Goal: Information Seeking & Learning: Learn about a topic

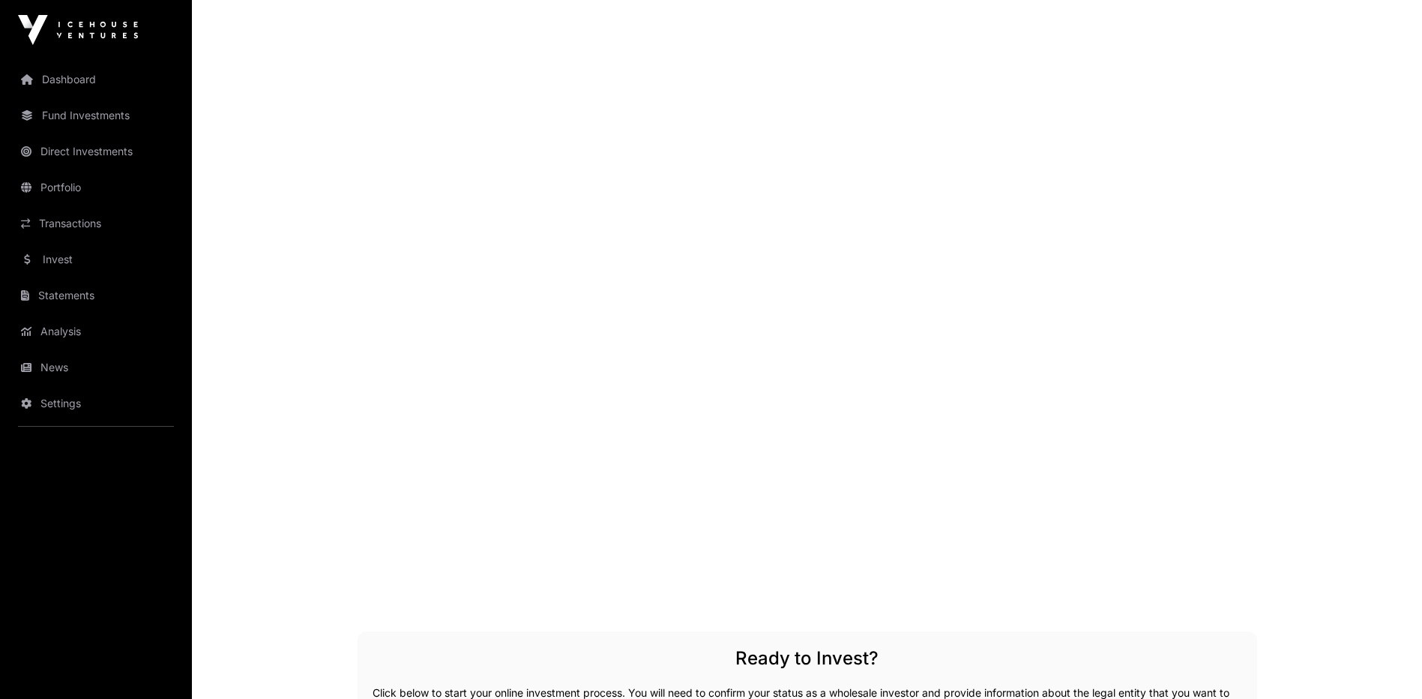
scroll to position [2324, 0]
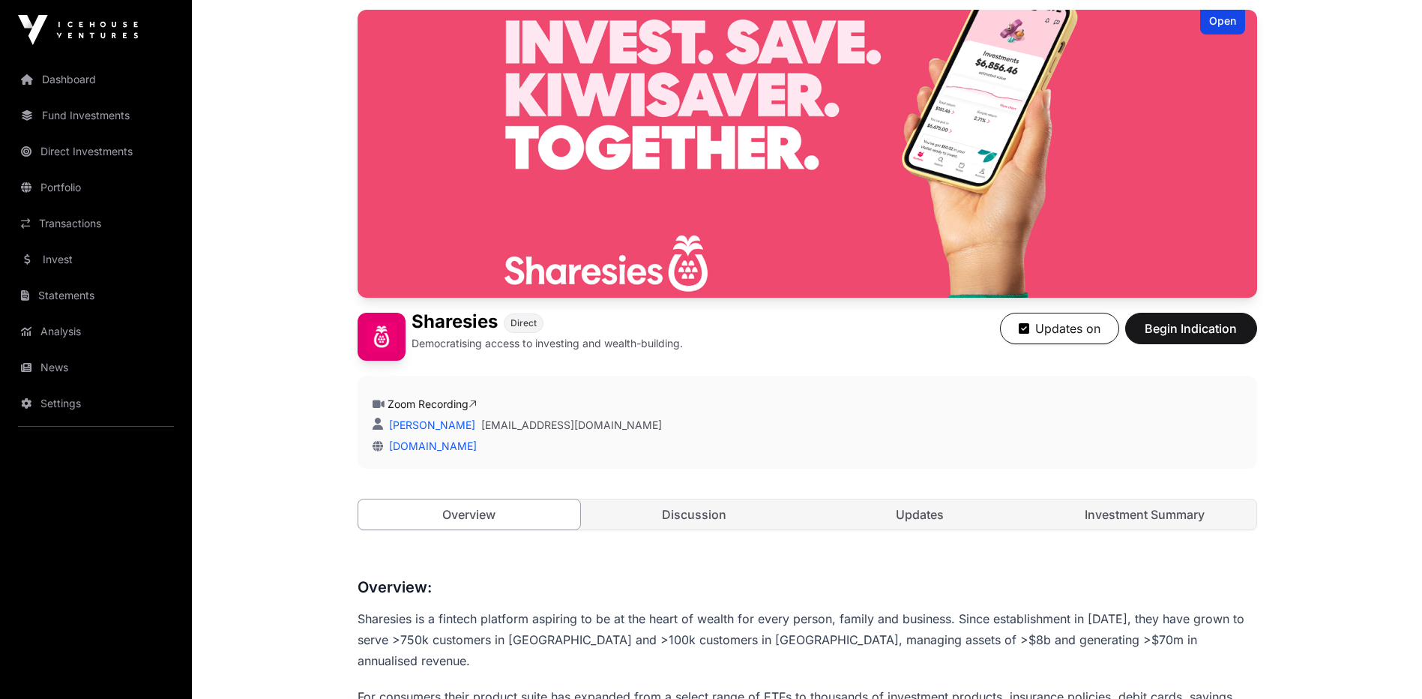
scroll to position [0, 0]
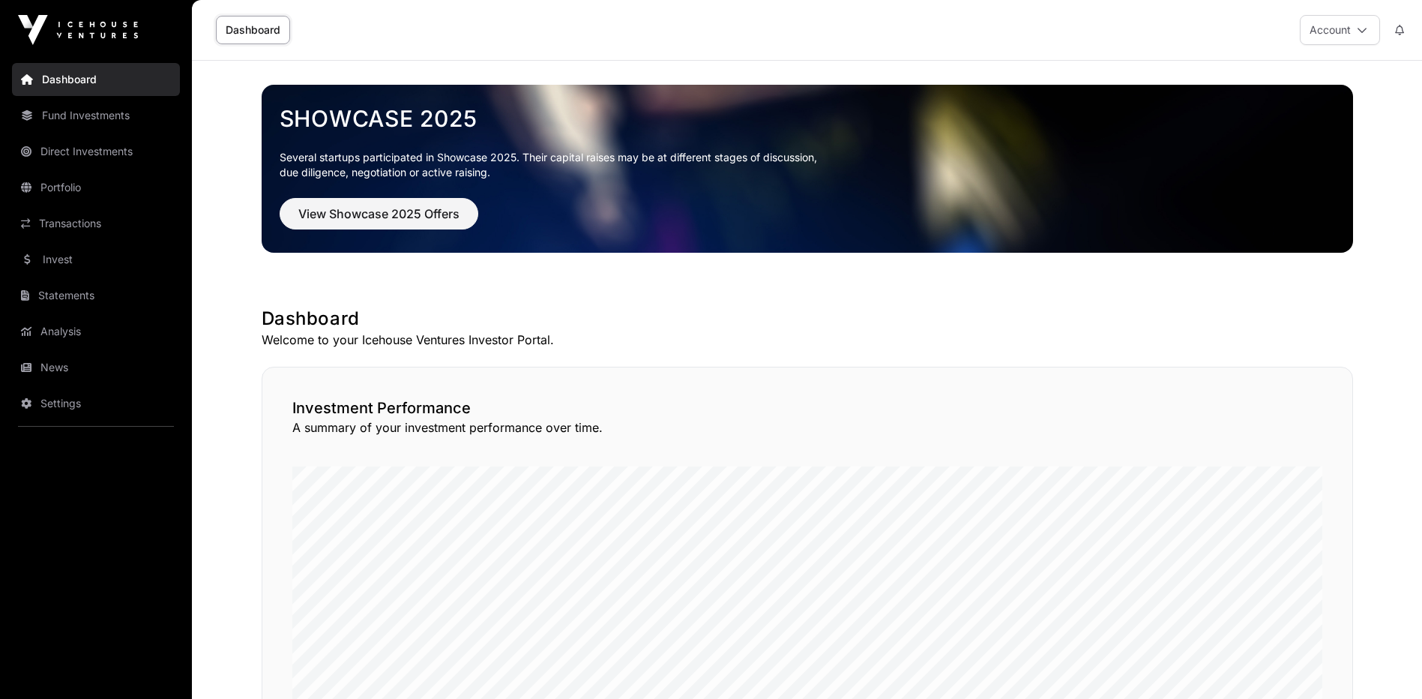
click at [73, 111] on link "Fund Investments" at bounding box center [96, 115] width 168 height 33
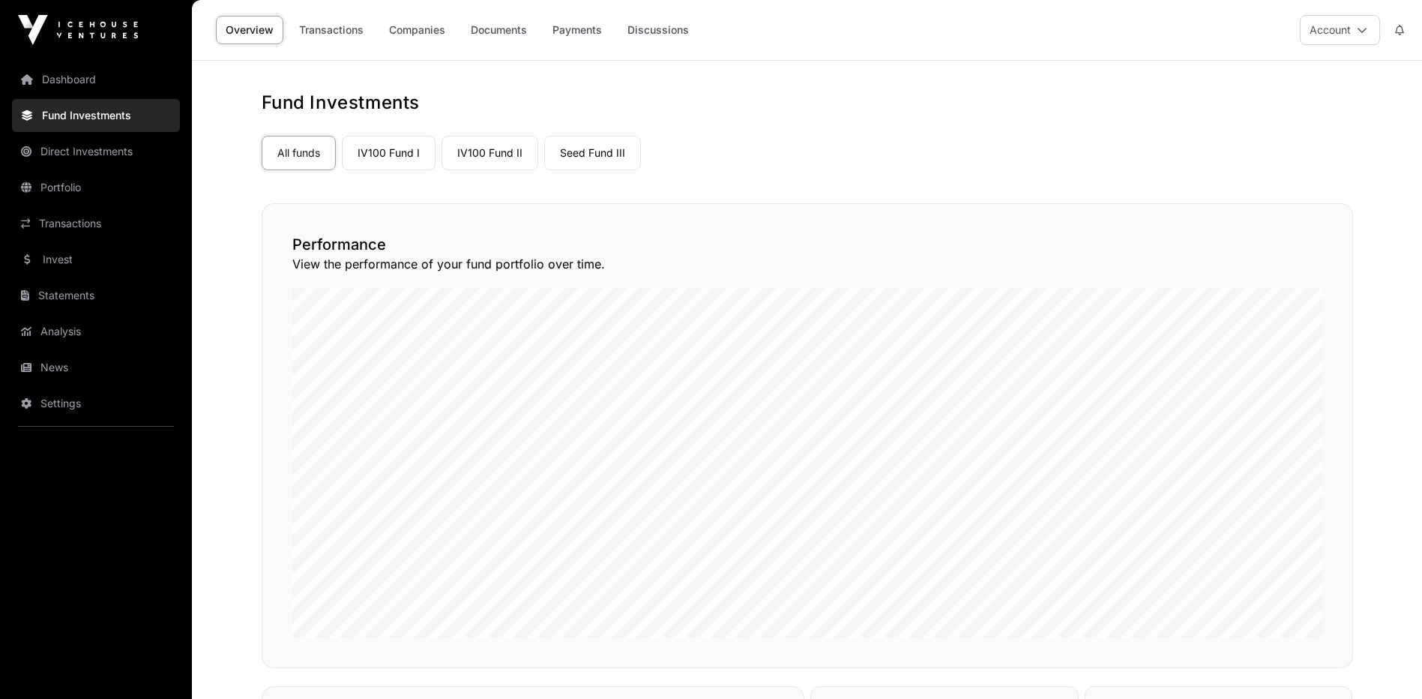
click at [401, 165] on link "IV100 Fund I" at bounding box center [389, 153] width 94 height 34
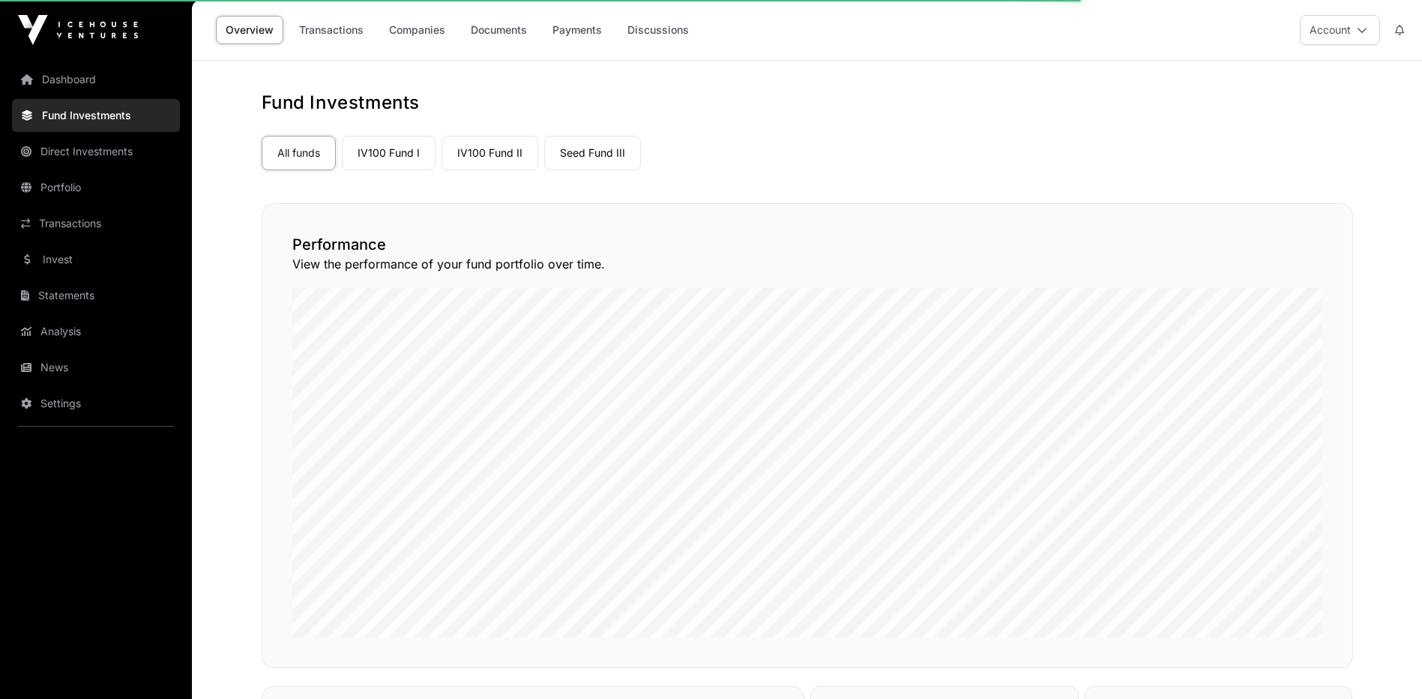
click at [381, 156] on link "IV100 Fund I" at bounding box center [389, 153] width 94 height 34
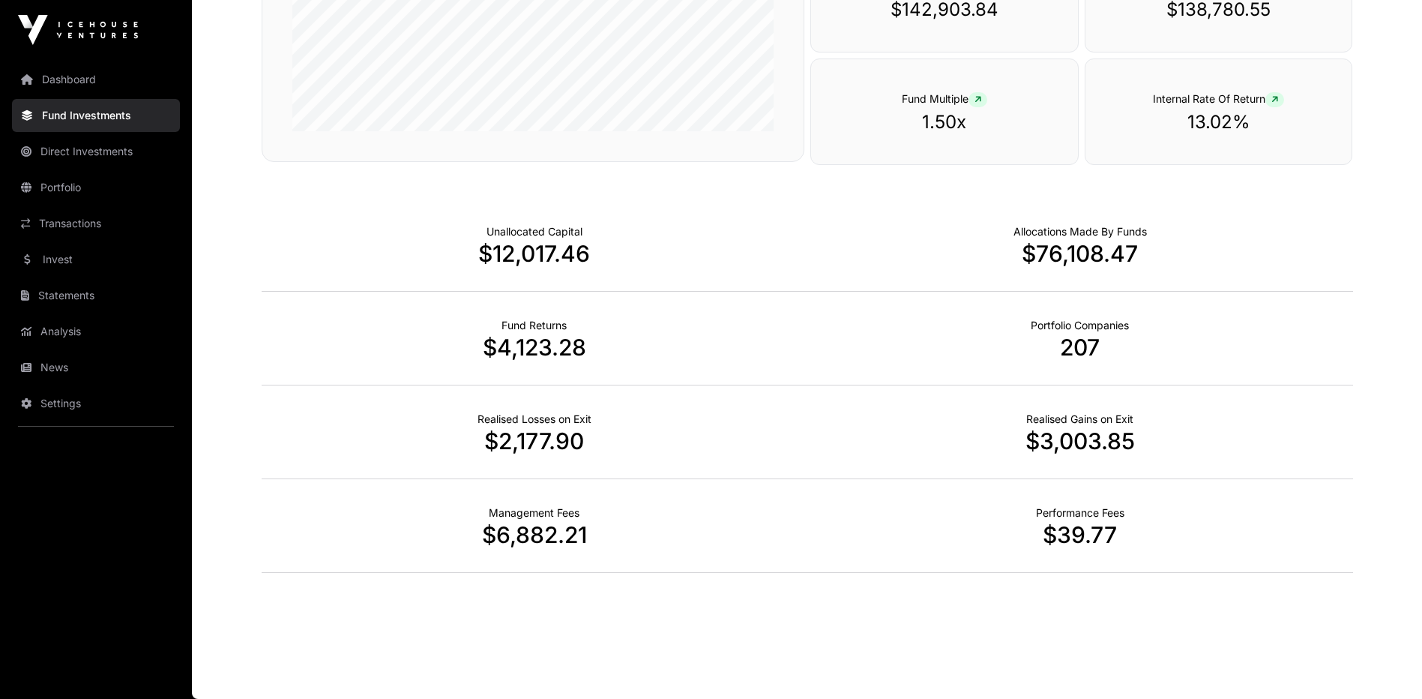
scroll to position [421, 0]
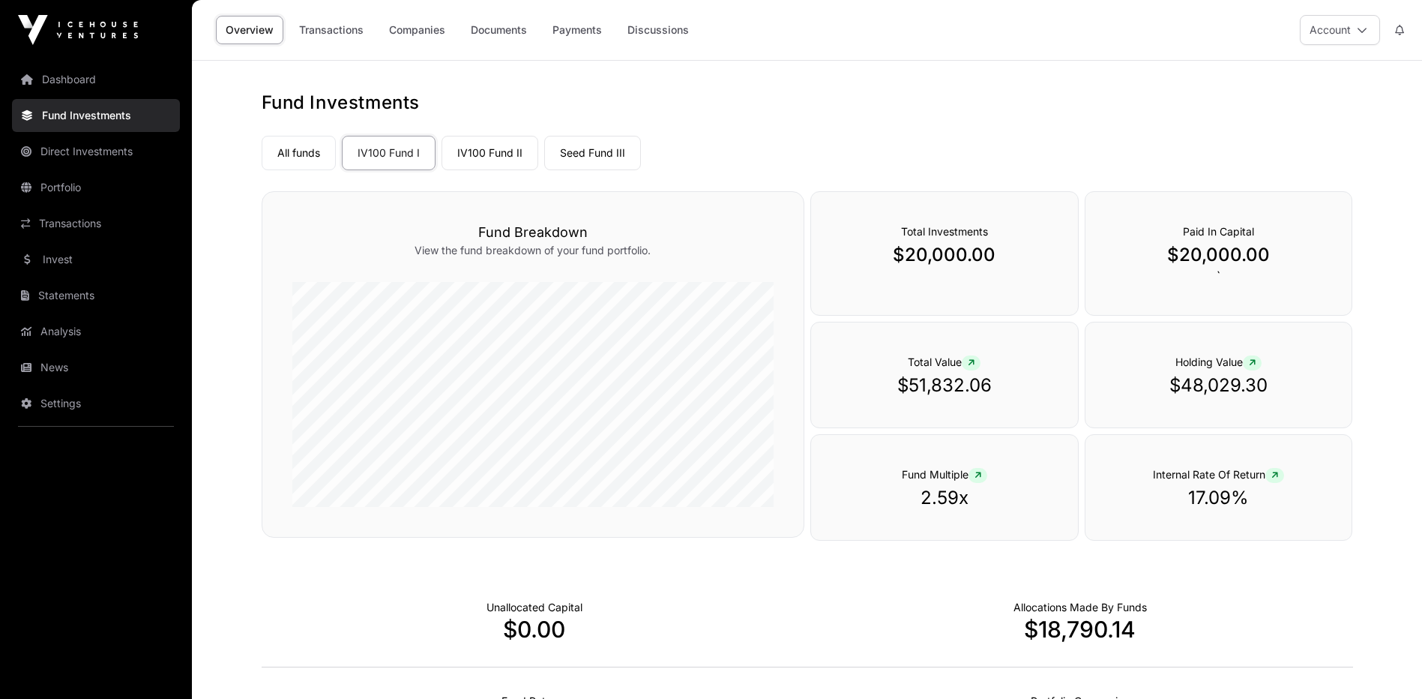
click at [427, 29] on link "Companies" at bounding box center [417, 30] width 76 height 28
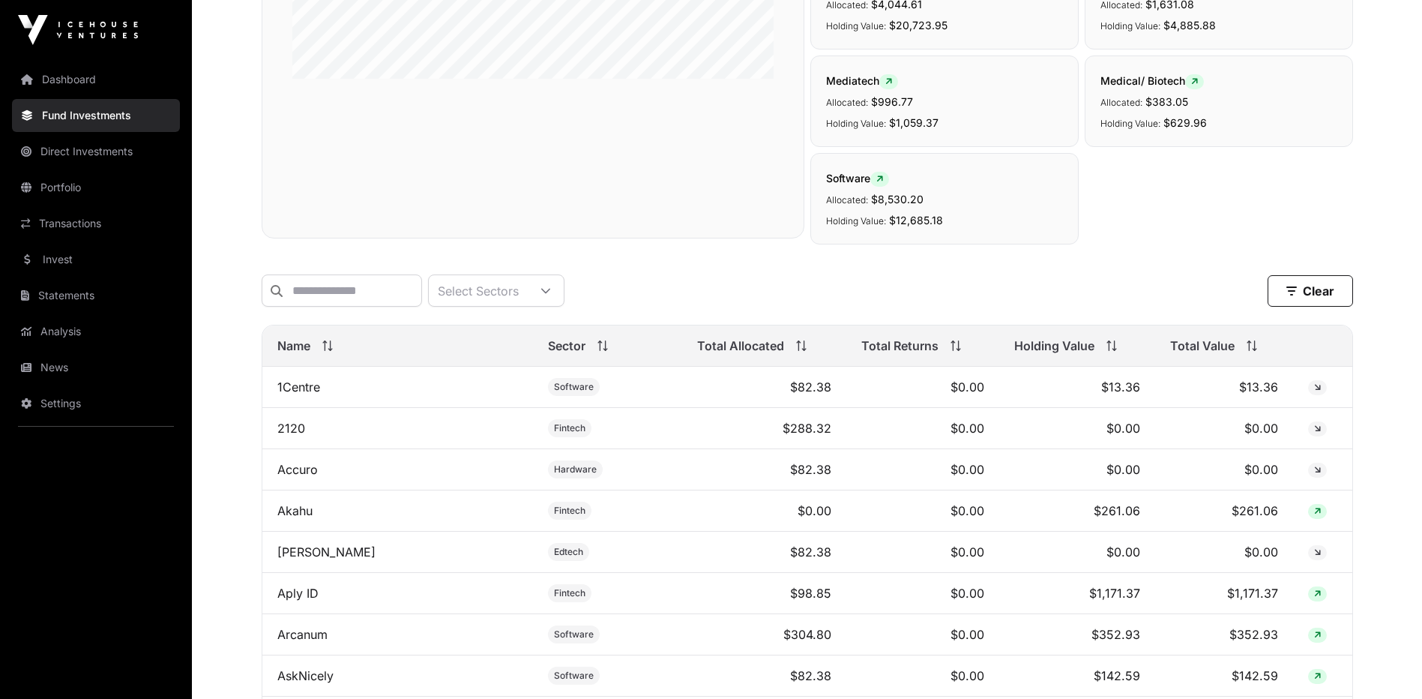
scroll to position [450, 0]
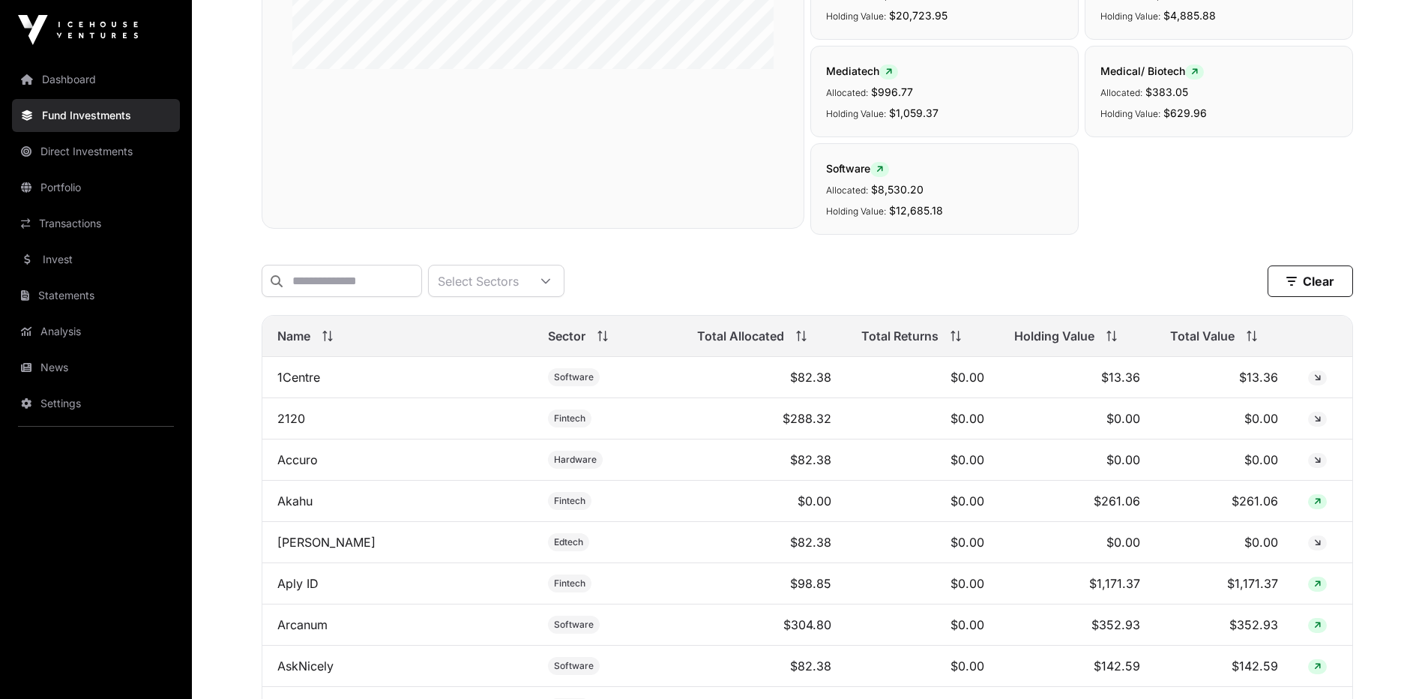
click at [1183, 345] on span "Total Value" at bounding box center [1202, 336] width 64 height 18
click at [319, 384] on link "Sharesies" at bounding box center [304, 377] width 54 height 15
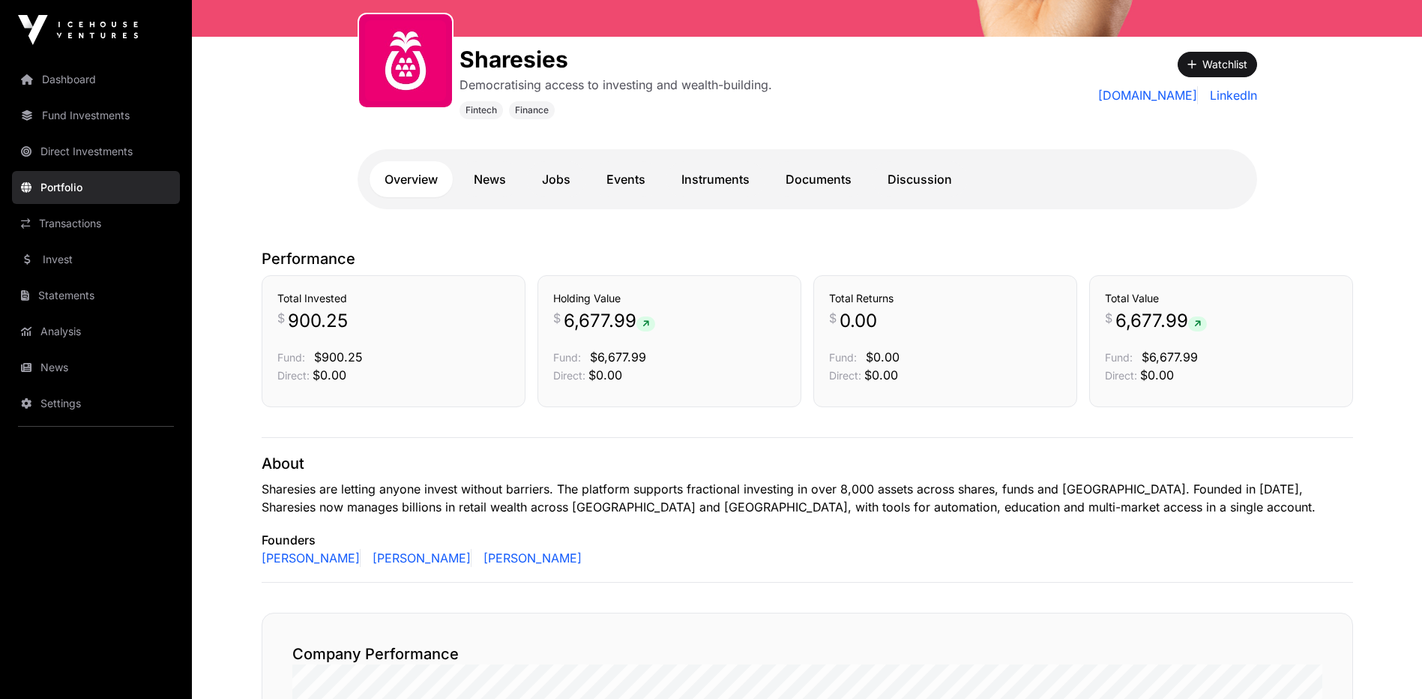
scroll to position [225, 0]
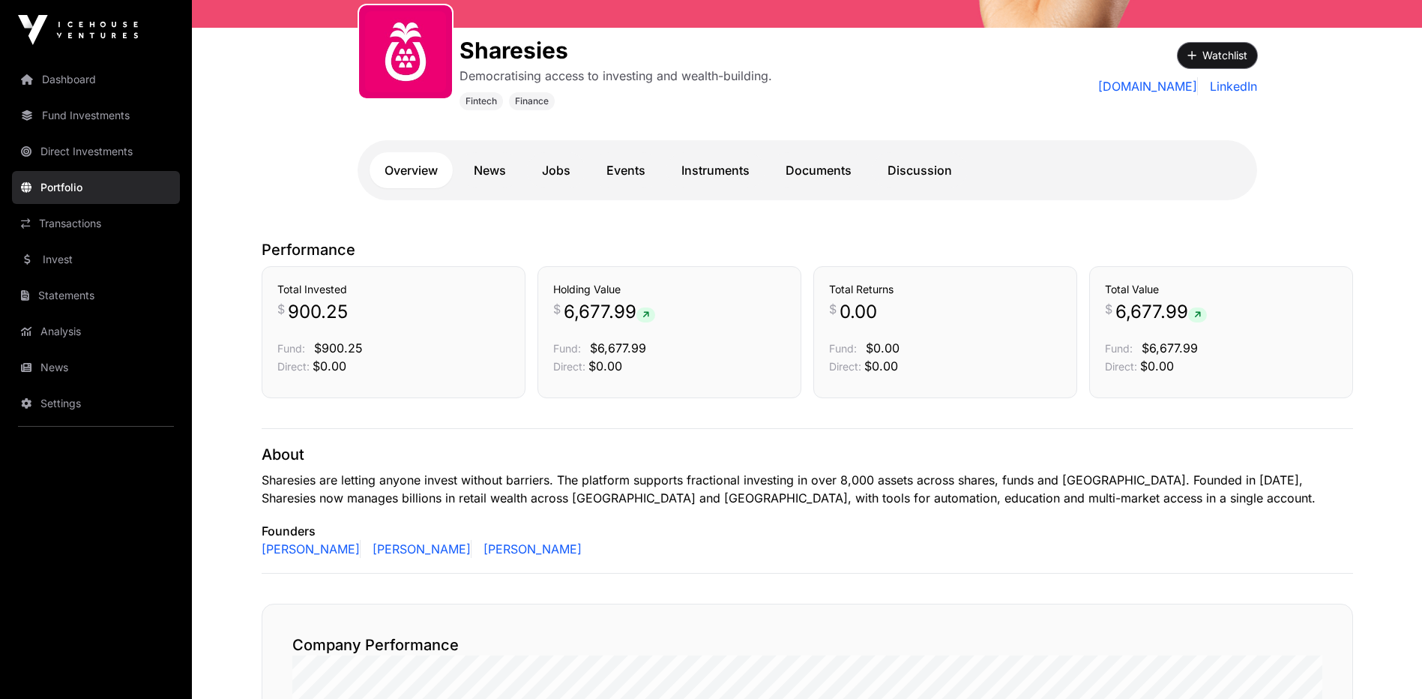
click at [1212, 56] on button "Watchlist" at bounding box center [1217, 55] width 79 height 25
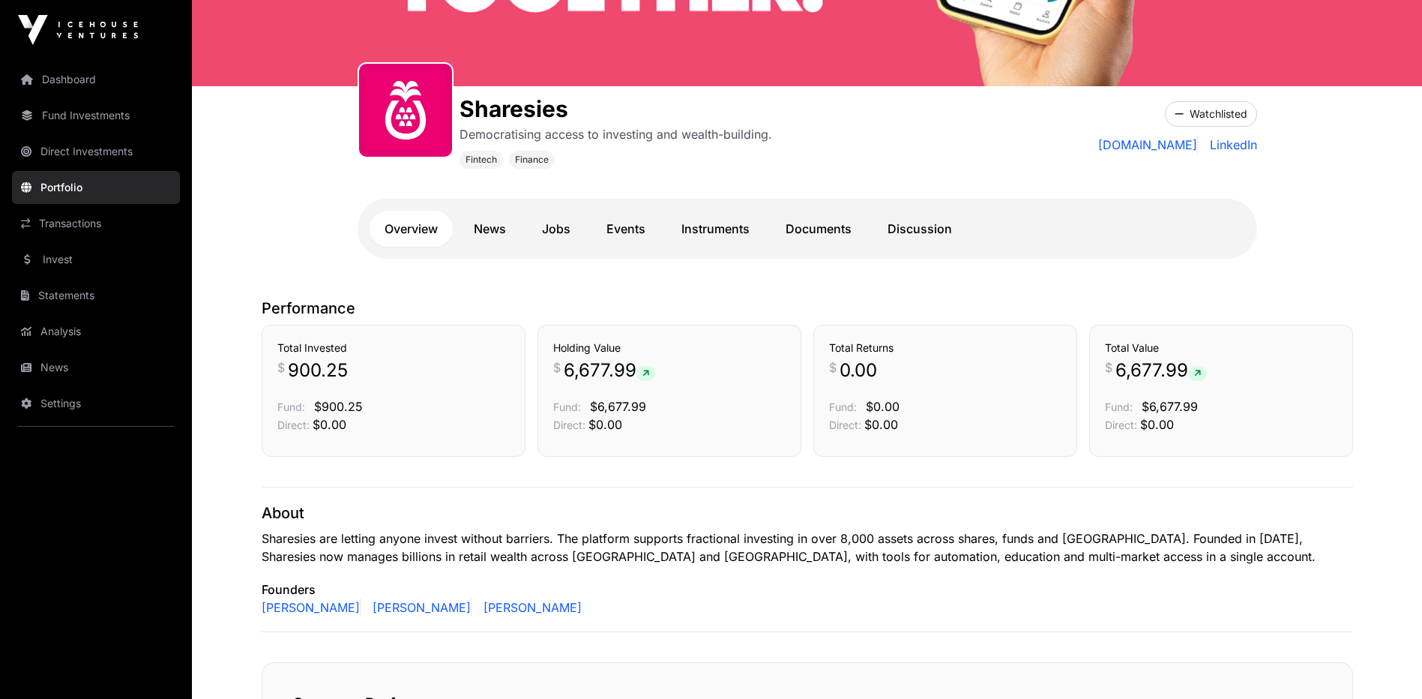
scroll to position [145, 0]
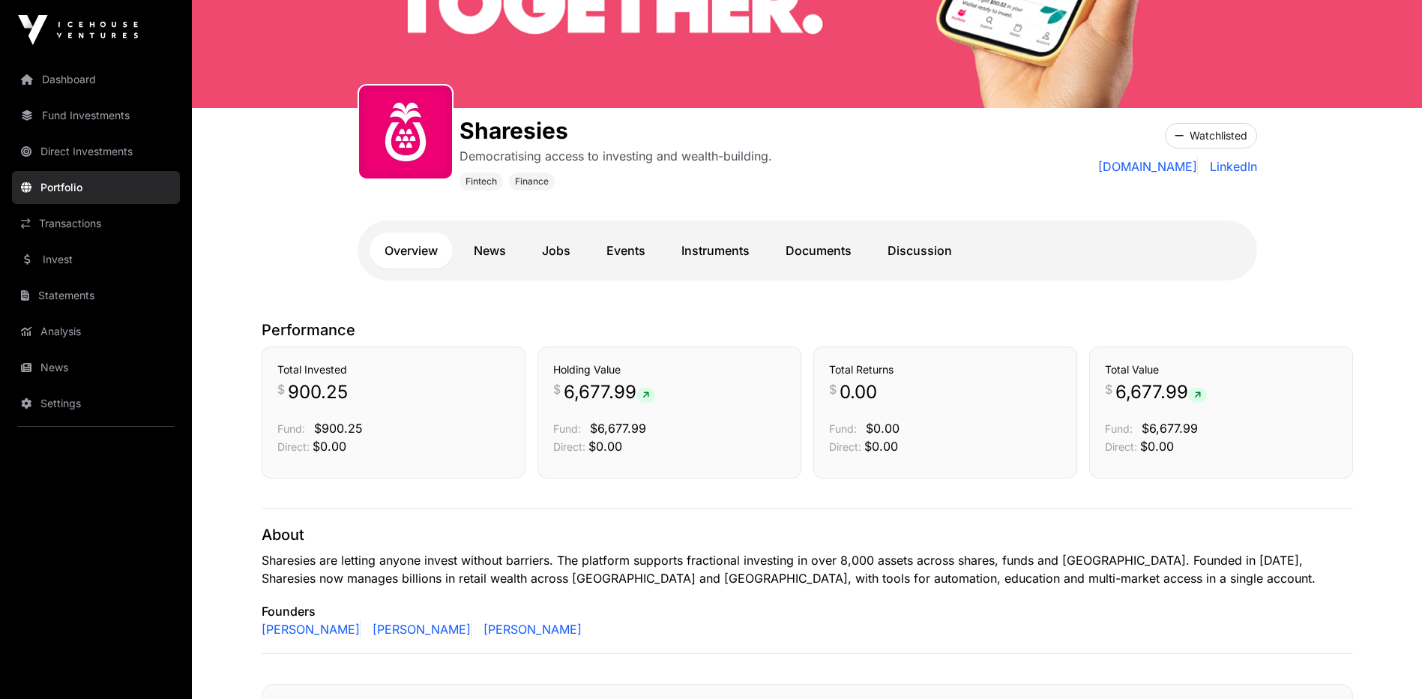
click at [822, 255] on link "Documents" at bounding box center [819, 250] width 96 height 36
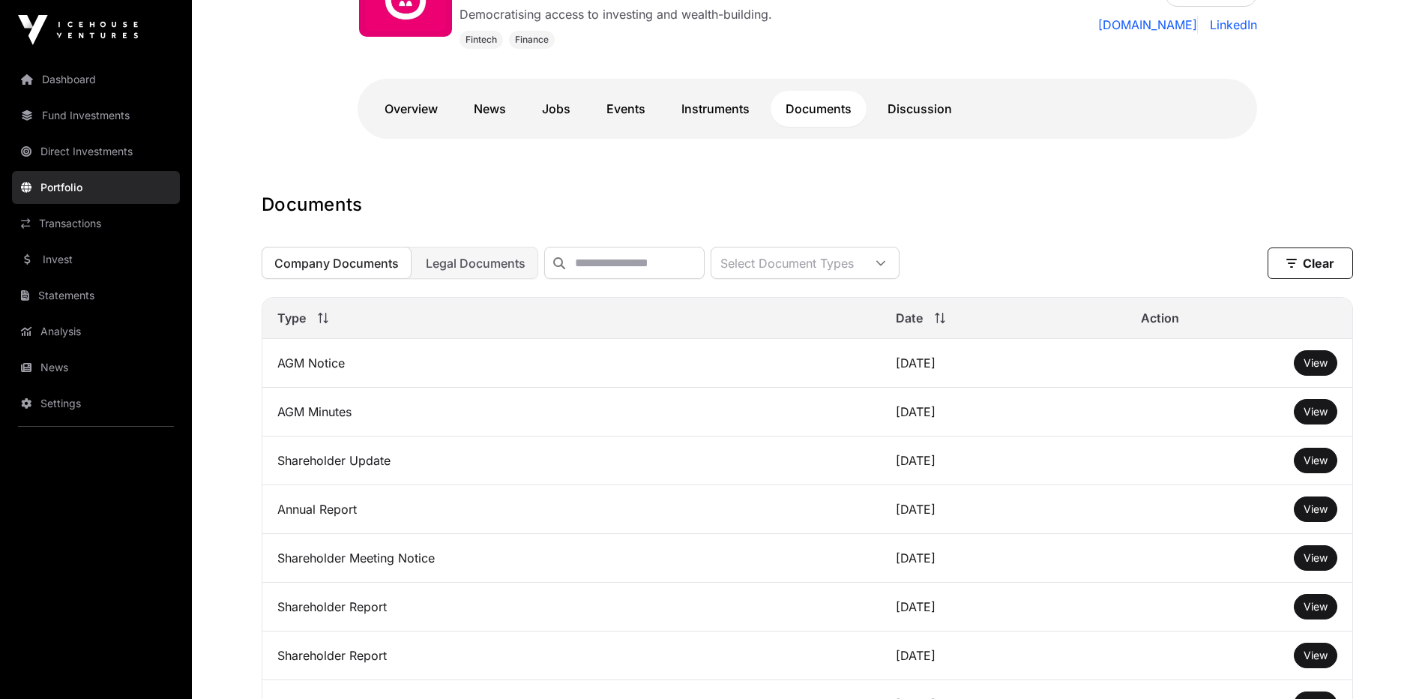
scroll to position [295, 0]
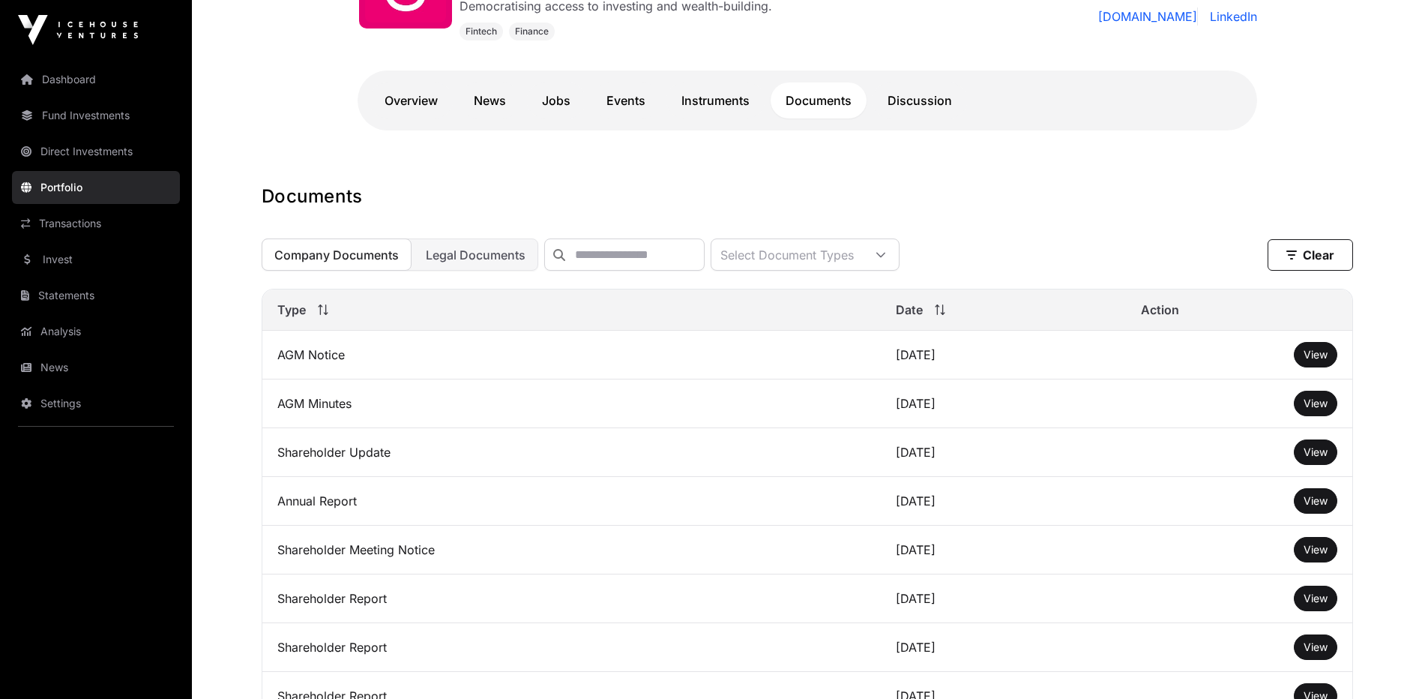
click at [1308, 458] on span "View" at bounding box center [1316, 451] width 24 height 13
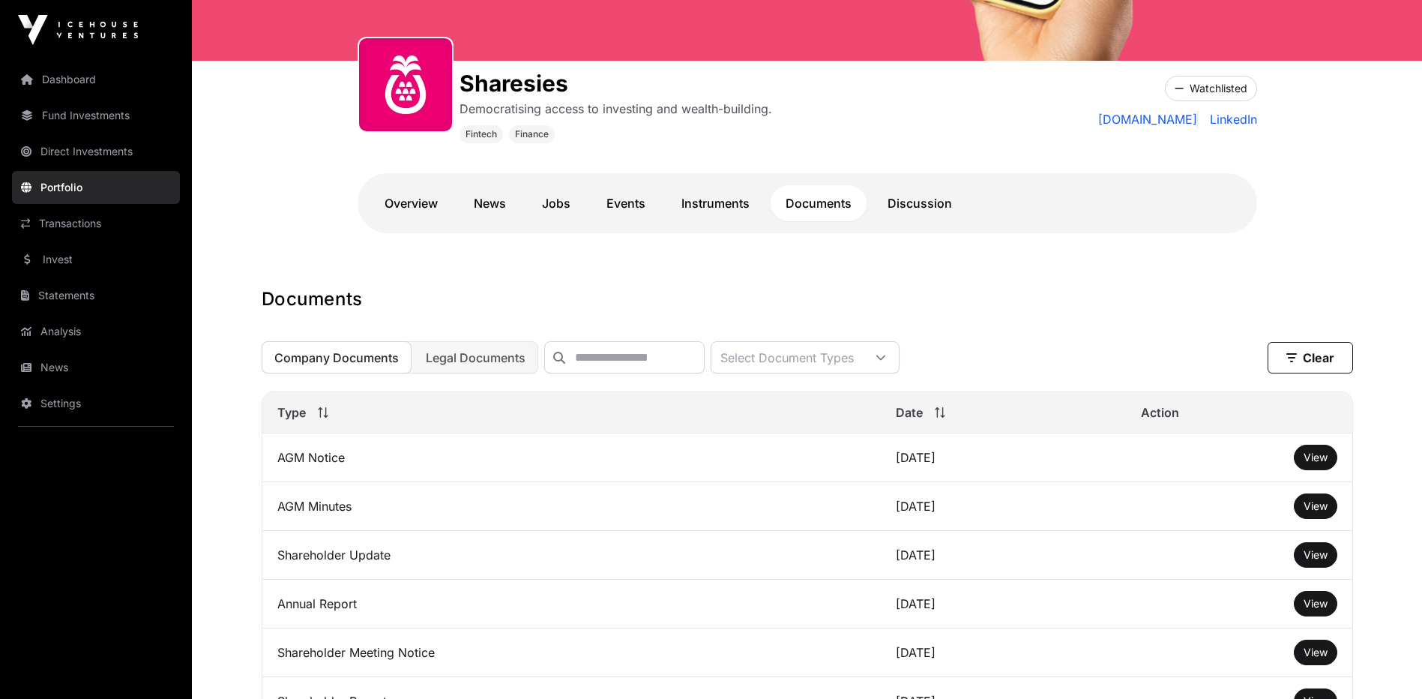
scroll to position [145, 0]
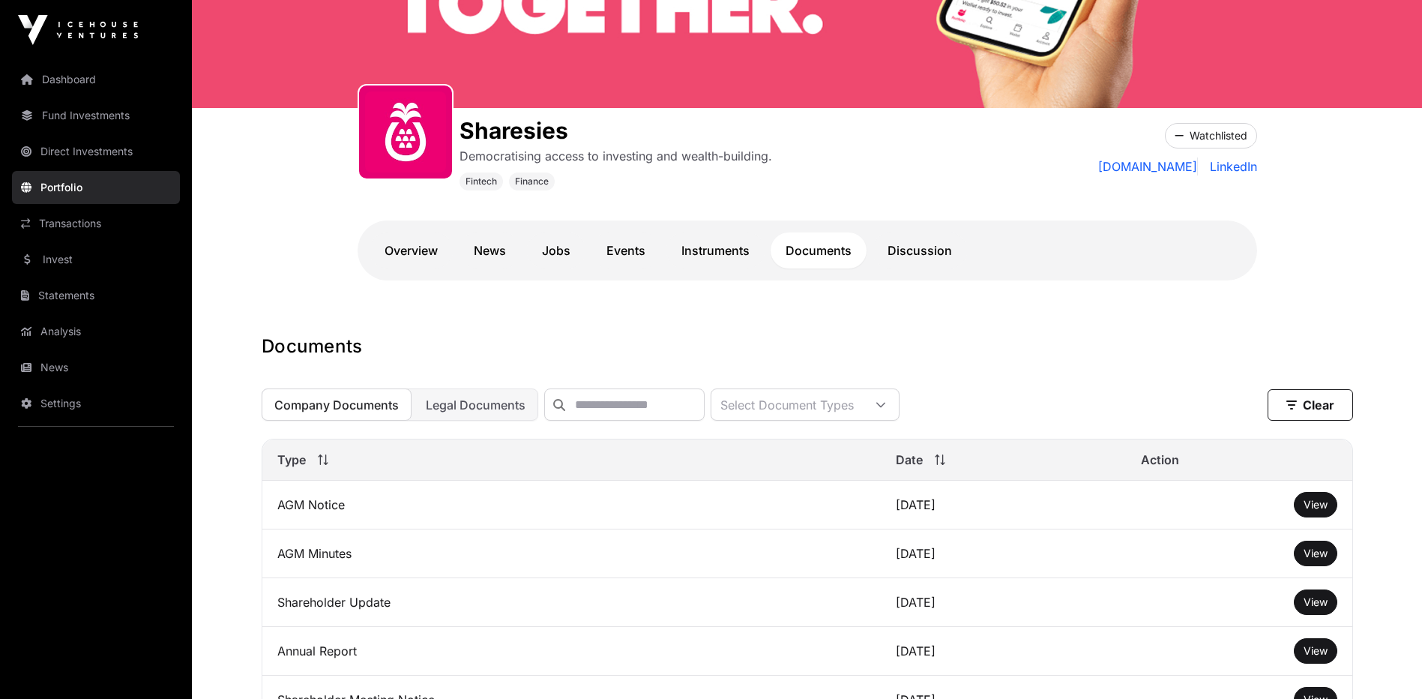
click at [381, 253] on link "Overview" at bounding box center [411, 250] width 83 height 36
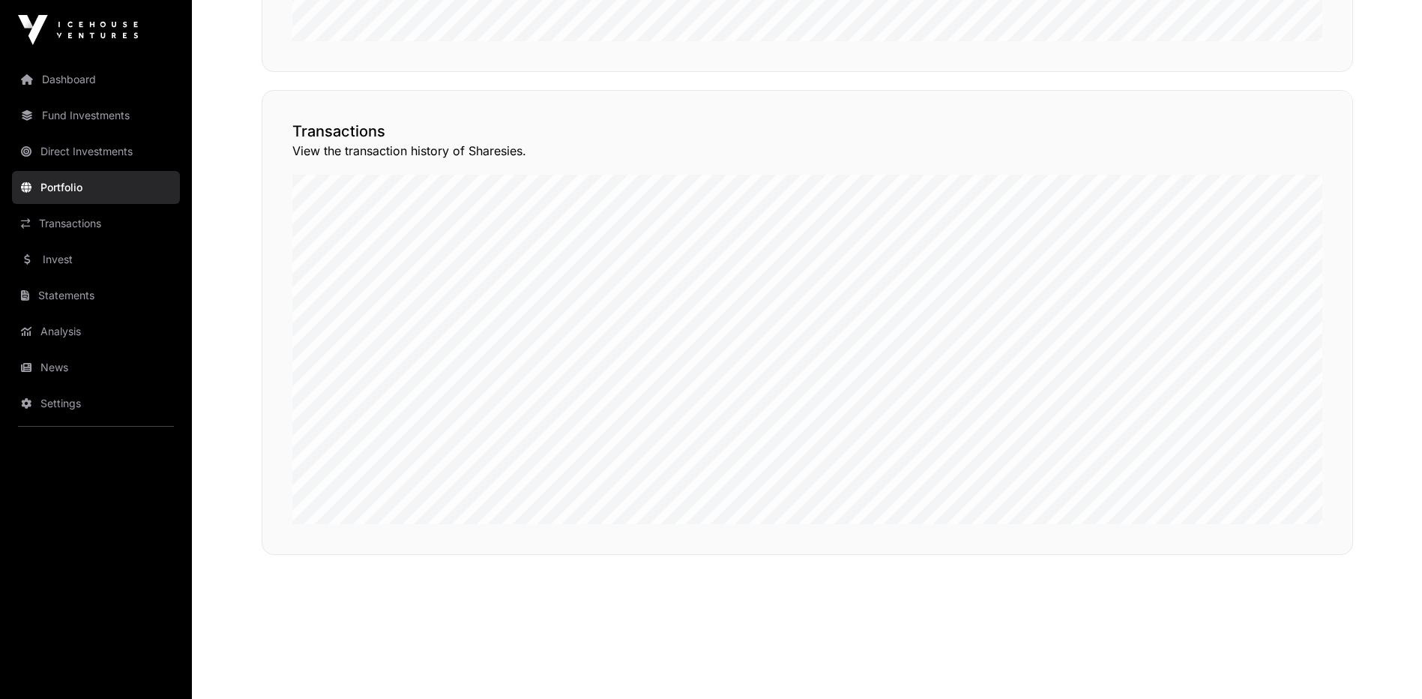
scroll to position [1194, 0]
click at [1256, 70] on button "View Transactions" at bounding box center [1286, 57] width 124 height 25
